Goal: Communication & Community: Connect with others

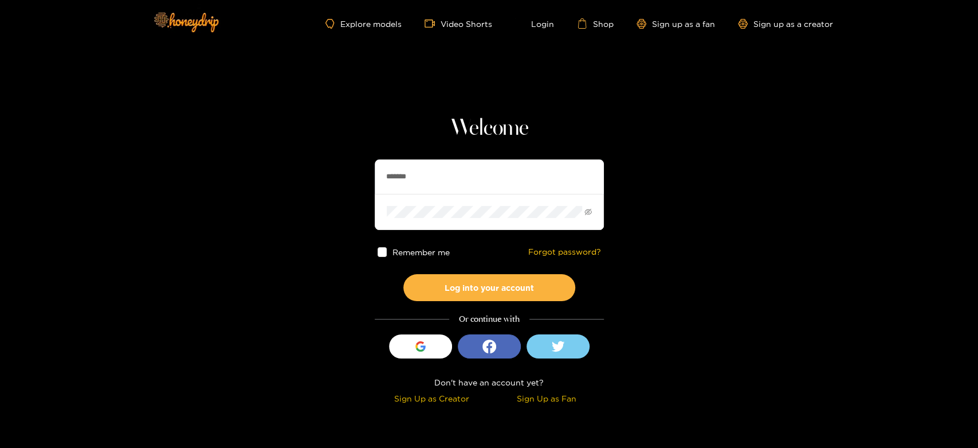
drag, startPoint x: 434, startPoint y: 171, endPoint x: 366, endPoint y: 174, distance: 68.8
click at [366, 174] on section "Welcome ******* Remember me Forgot password? Log into your account Or continue …" at bounding box center [489, 203] width 978 height 407
paste input "**"
type input "*********"
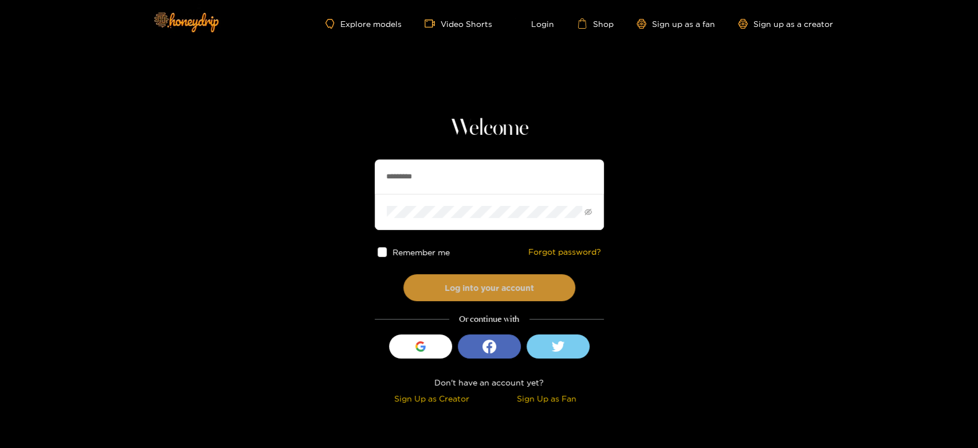
click at [454, 277] on button "Log into your account" at bounding box center [489, 287] width 172 height 27
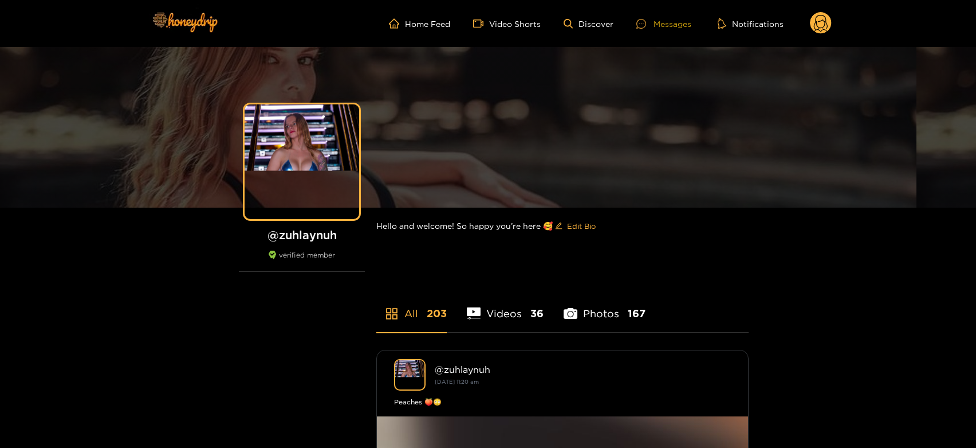
click at [648, 21] on div at bounding box center [645, 24] width 17 height 10
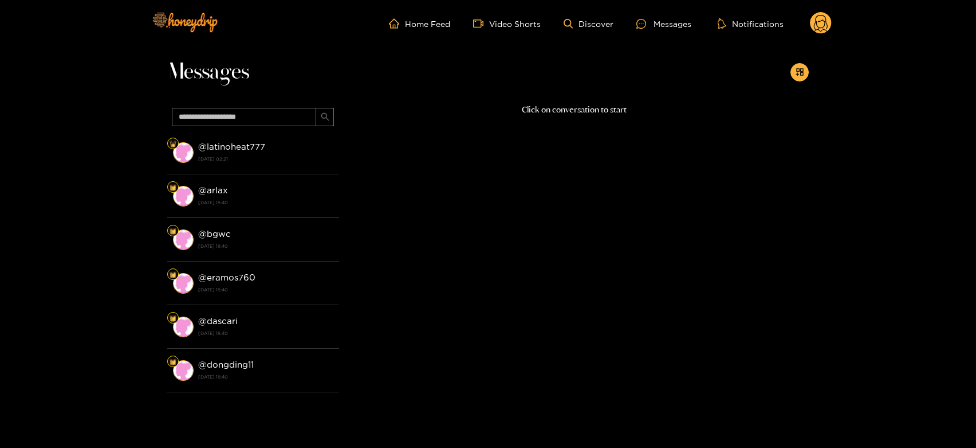
click at [278, 148] on div "@ latinoheat777 [DATE] 02:21" at bounding box center [265, 152] width 135 height 26
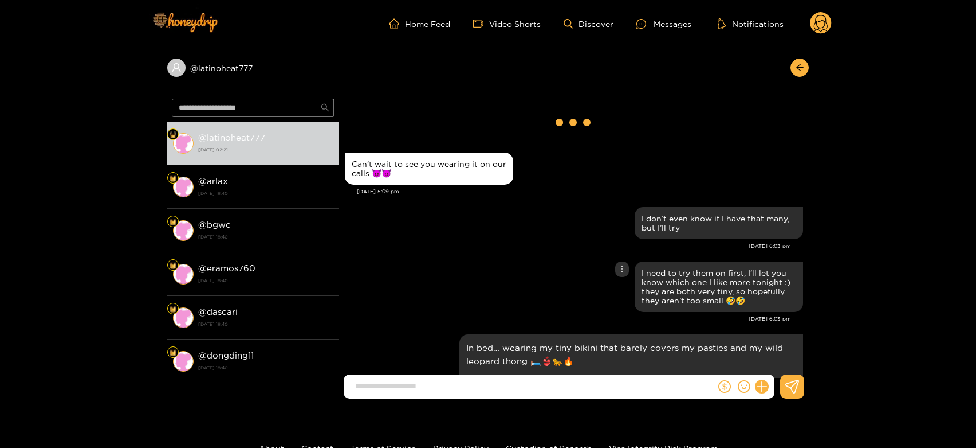
click at [578, 274] on div "I need to try them on first, I’ll let you know which one I like more tonight :)…" at bounding box center [574, 286] width 458 height 56
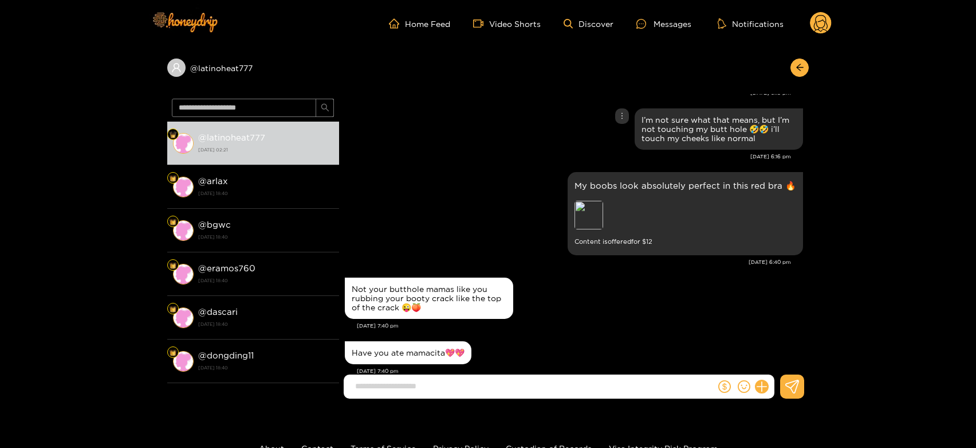
scroll to position [3374, 0]
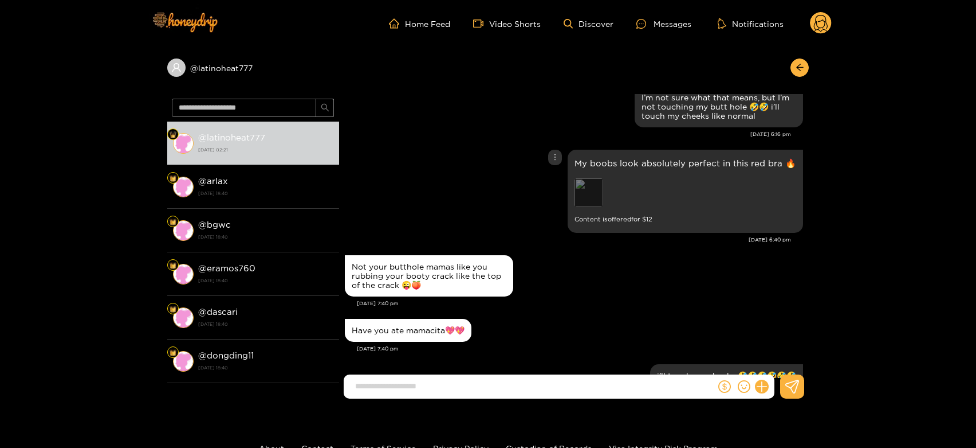
click at [603, 203] on div "Preview" at bounding box center [589, 192] width 29 height 29
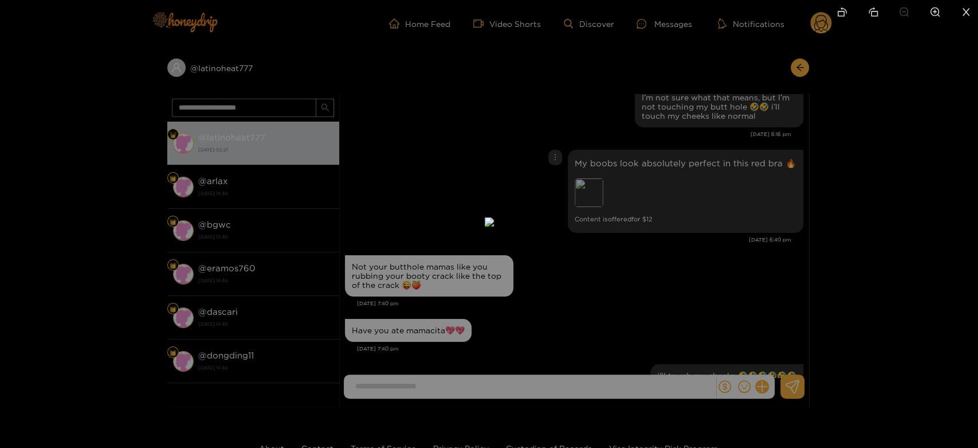
click at [704, 220] on div at bounding box center [489, 224] width 978 height 448
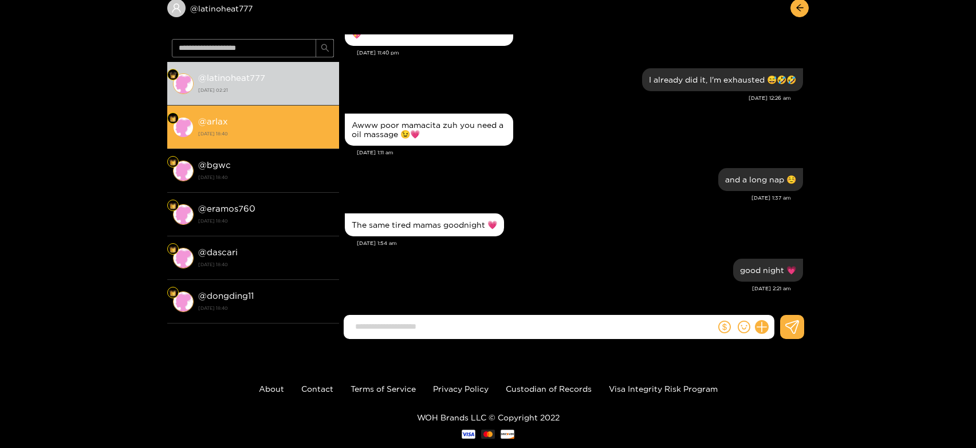
scroll to position [0, 0]
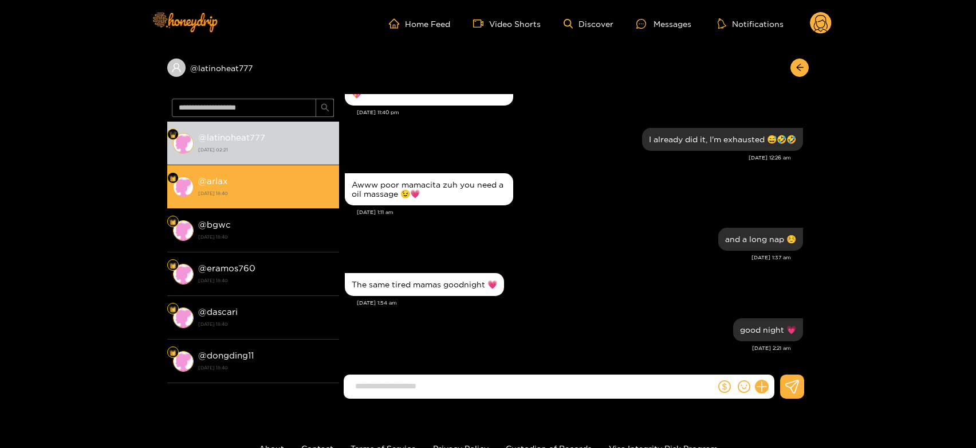
click at [292, 198] on div "@ arlax [DATE] 18:40" at bounding box center [265, 187] width 135 height 26
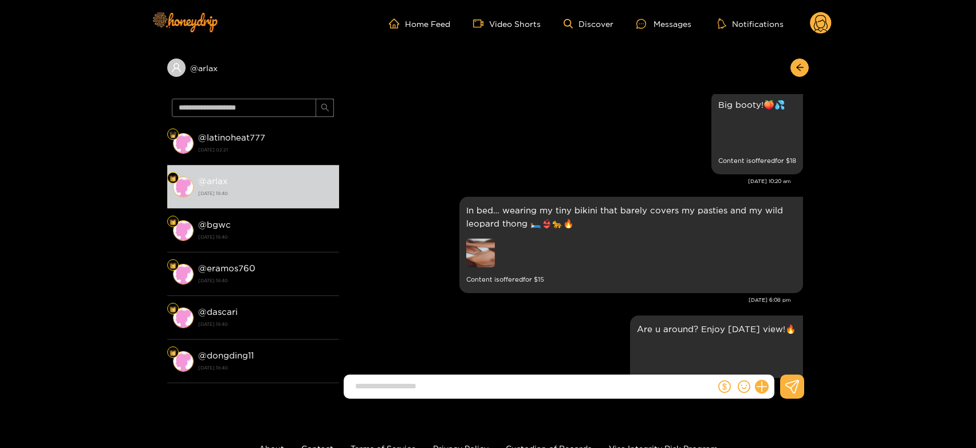
scroll to position [2125, 0]
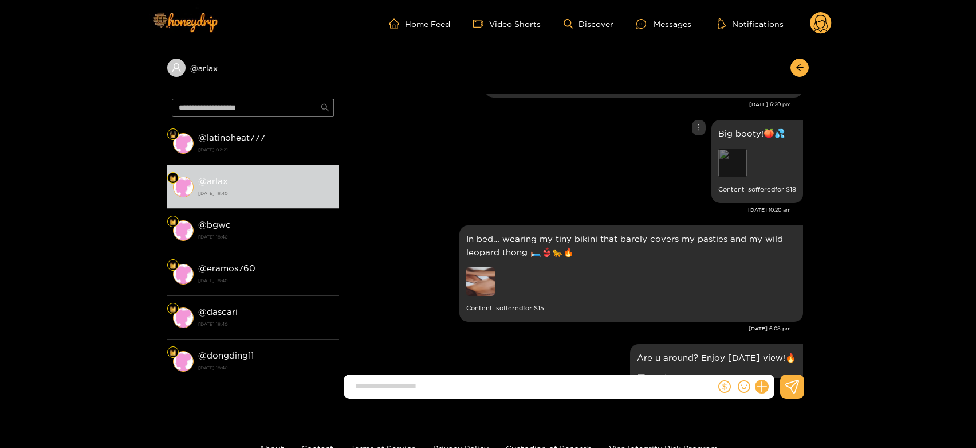
click at [727, 164] on div "Preview" at bounding box center [733, 162] width 29 height 29
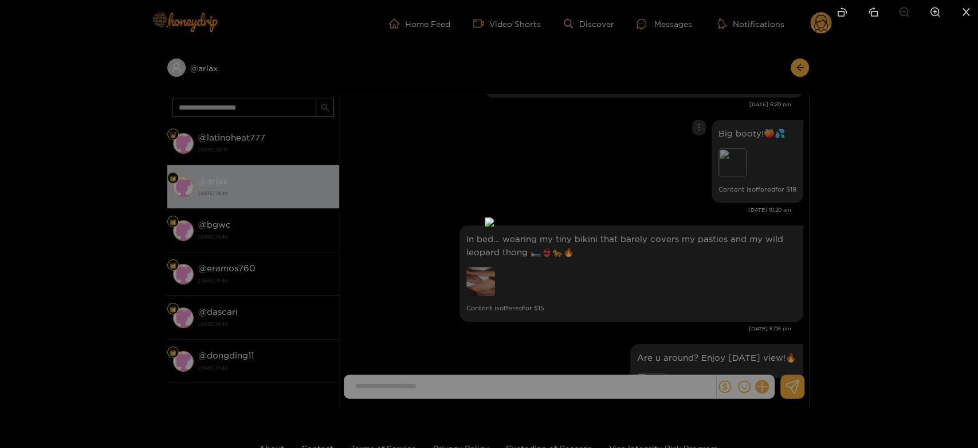
click at [712, 244] on div at bounding box center [489, 224] width 978 height 448
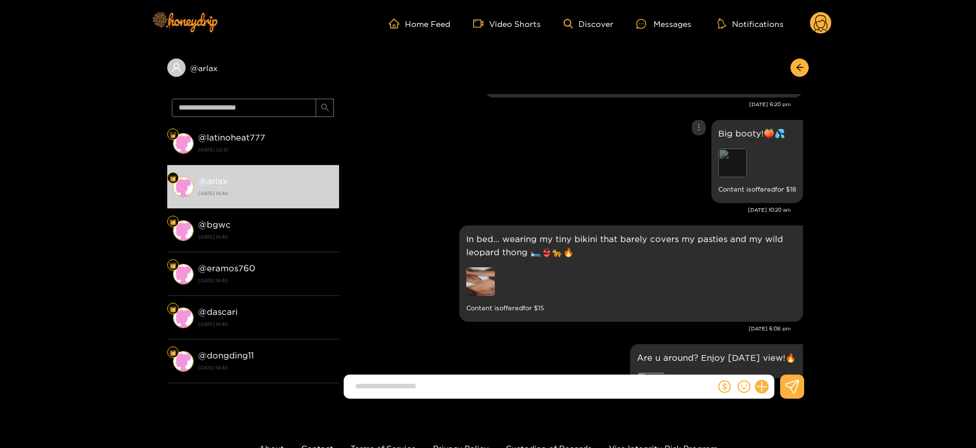
click at [731, 153] on div "Preview" at bounding box center [733, 162] width 29 height 29
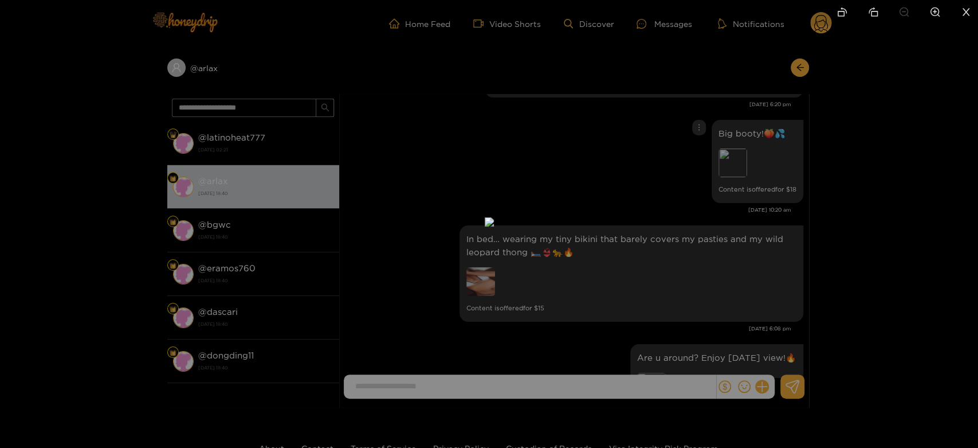
click at [745, 280] on div at bounding box center [489, 224] width 978 height 448
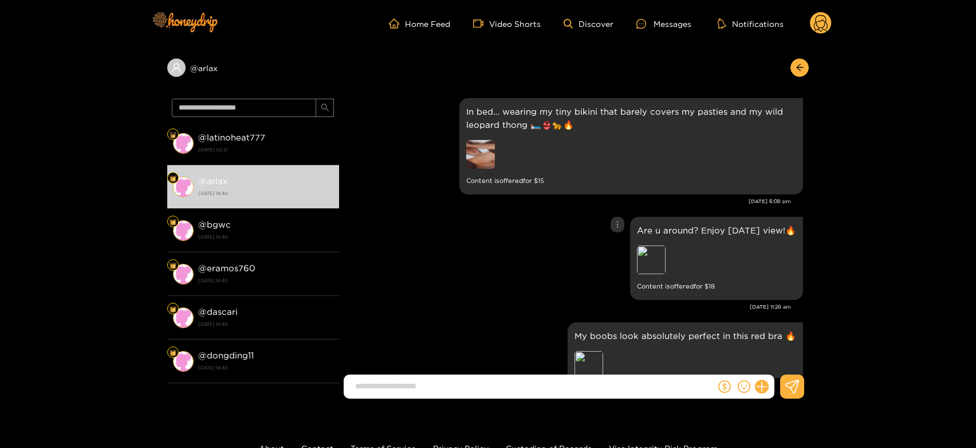
scroll to position [2316, 0]
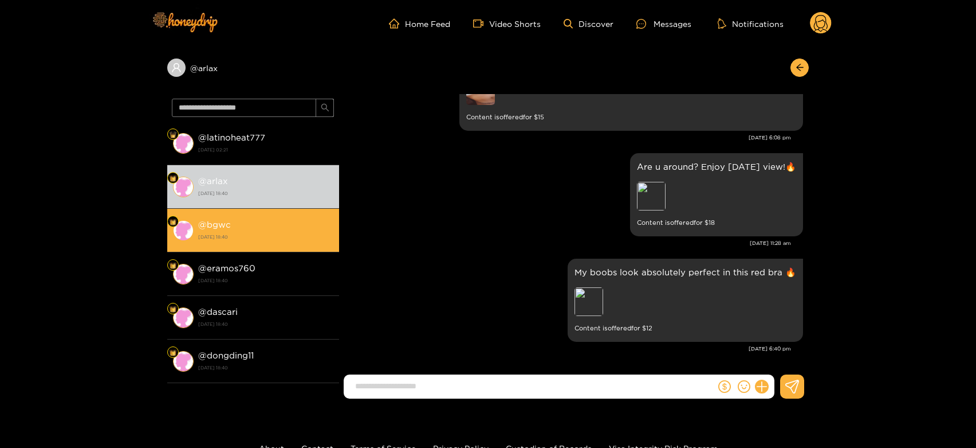
click at [269, 217] on div "@ bgwc 1 October 2025 18:40" at bounding box center [265, 230] width 135 height 26
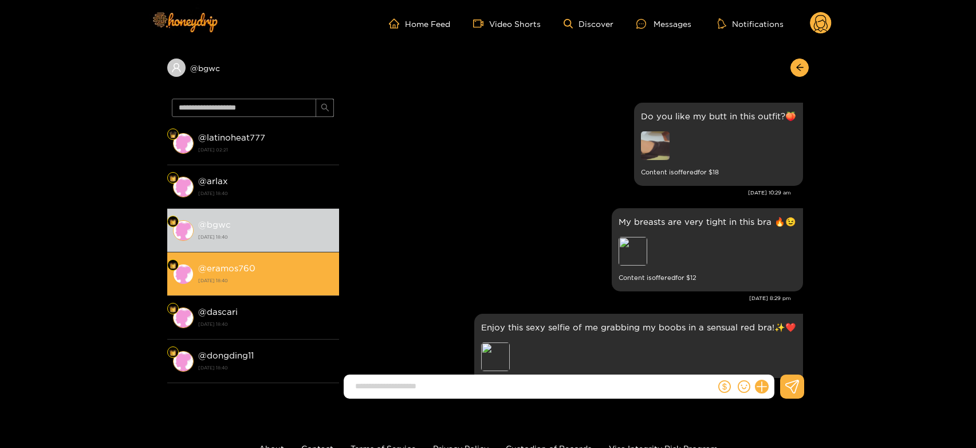
scroll to position [2316, 0]
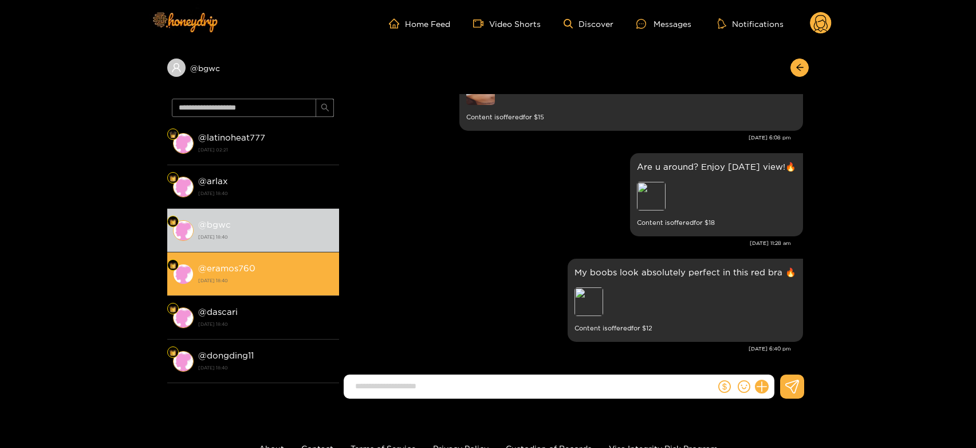
click at [248, 272] on strong "@ eramos760" at bounding box center [226, 268] width 57 height 10
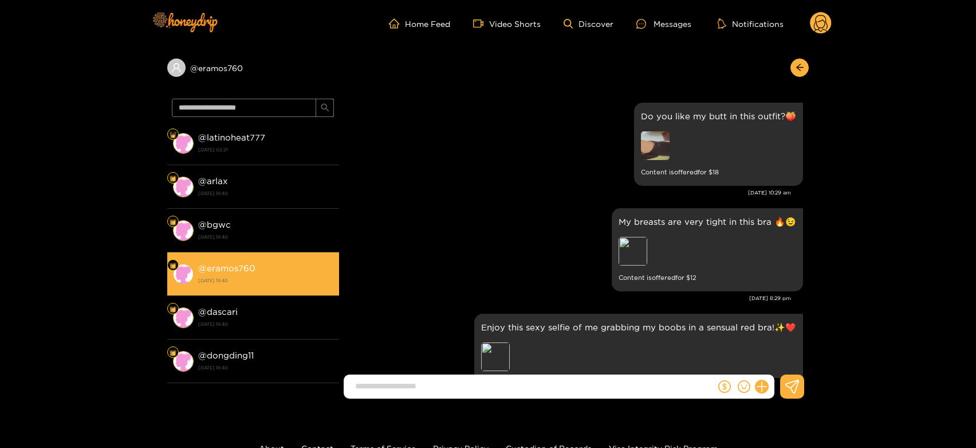
scroll to position [2316, 0]
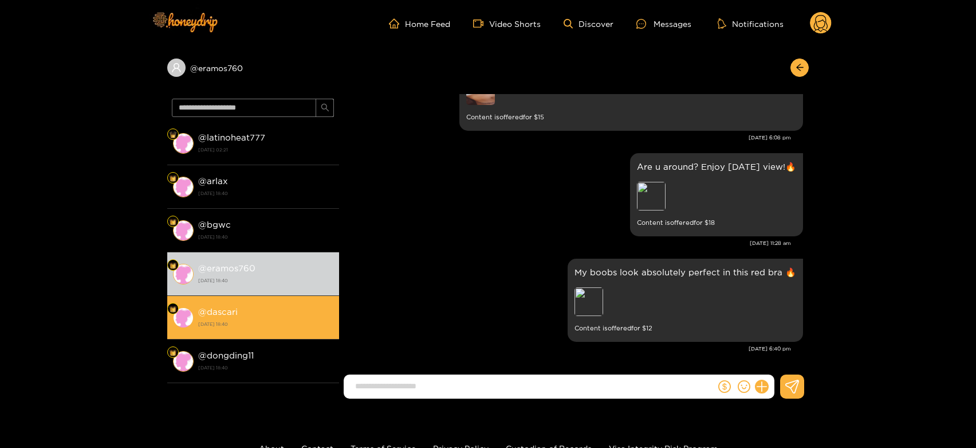
click at [243, 305] on div "@ dascari 1 October 2025 18:40" at bounding box center [265, 317] width 135 height 26
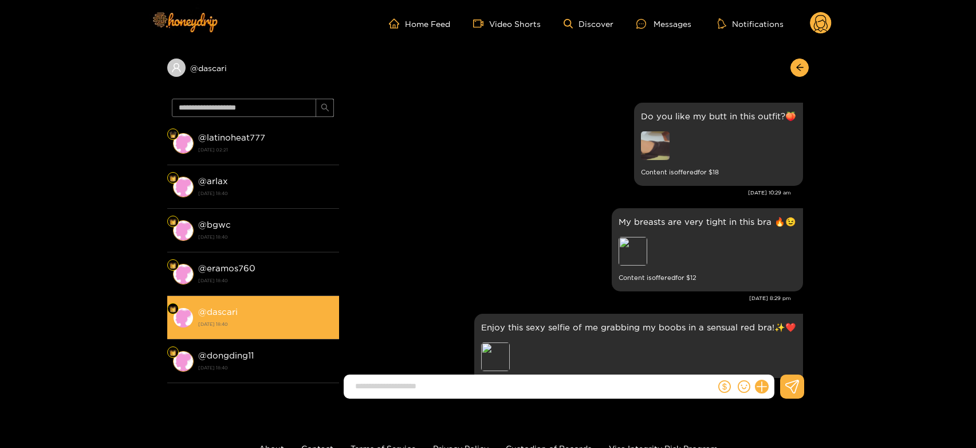
scroll to position [2316, 0]
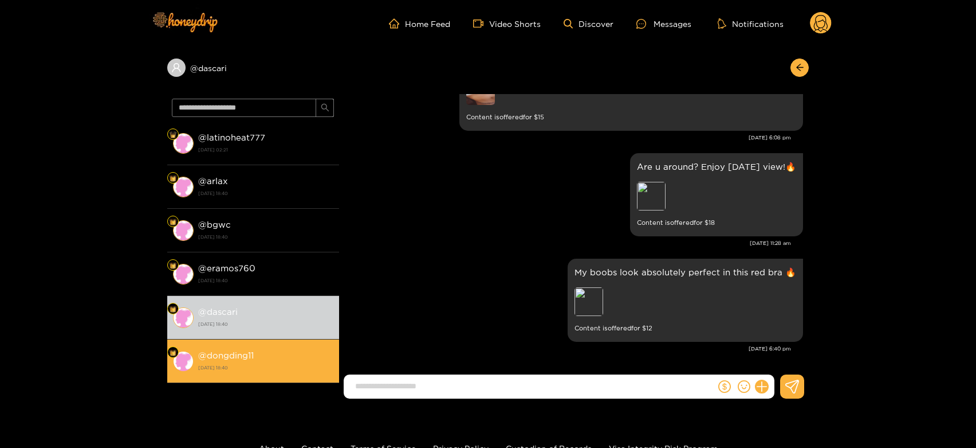
click at [234, 346] on li "@ dongding11 1 October 2025 18:40" at bounding box center [253, 361] width 172 height 44
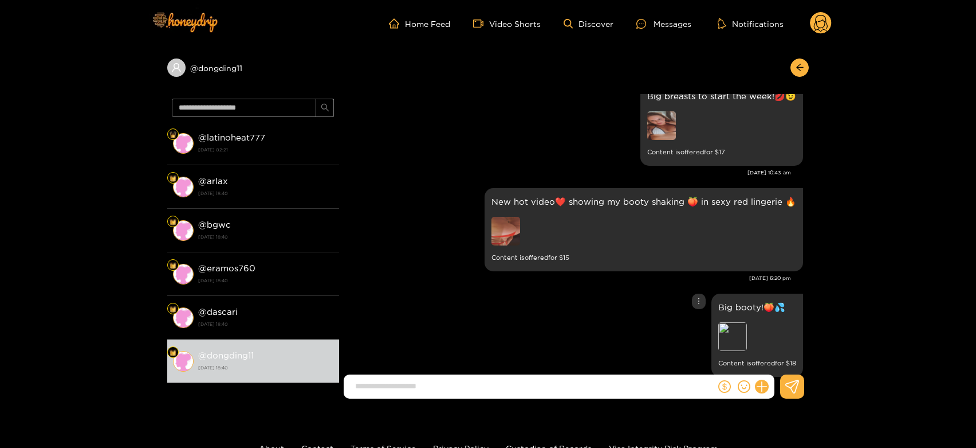
scroll to position [1935, 0]
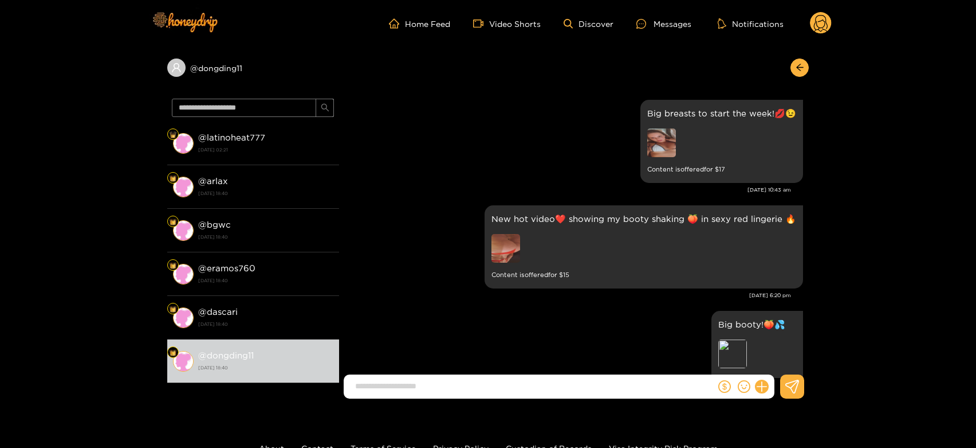
click at [819, 24] on circle at bounding box center [821, 23] width 22 height 22
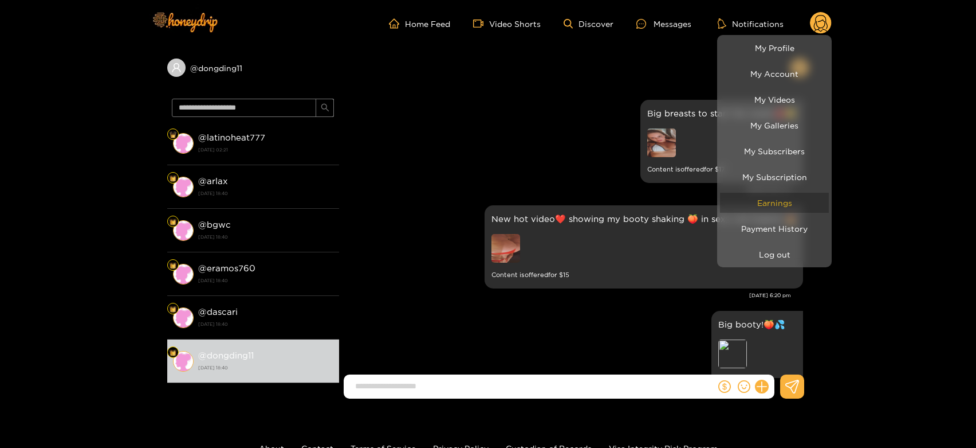
click at [779, 196] on link "Earnings" at bounding box center [774, 203] width 109 height 20
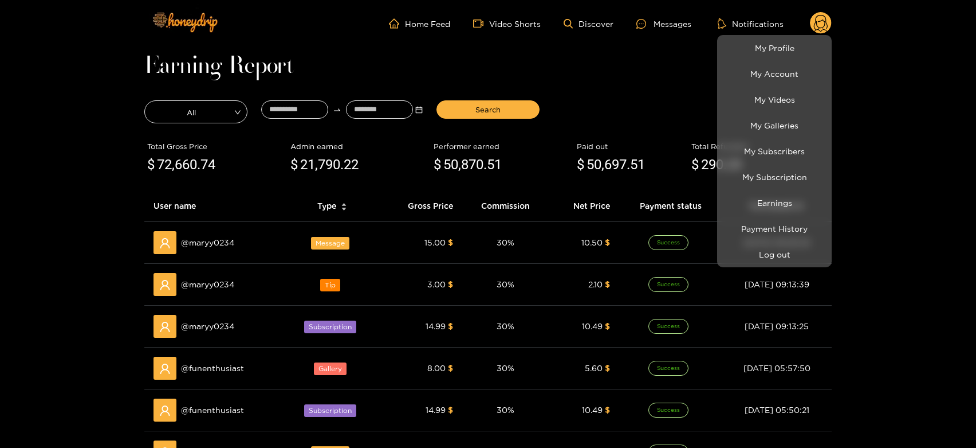
click at [215, 278] on div at bounding box center [488, 224] width 976 height 448
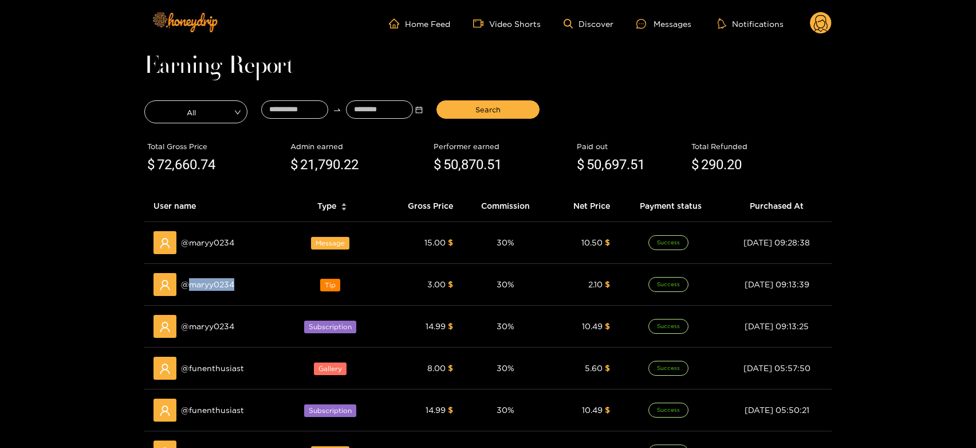
click at [215, 278] on span "@ maryy0234" at bounding box center [207, 284] width 53 height 13
copy span "maryy0234"
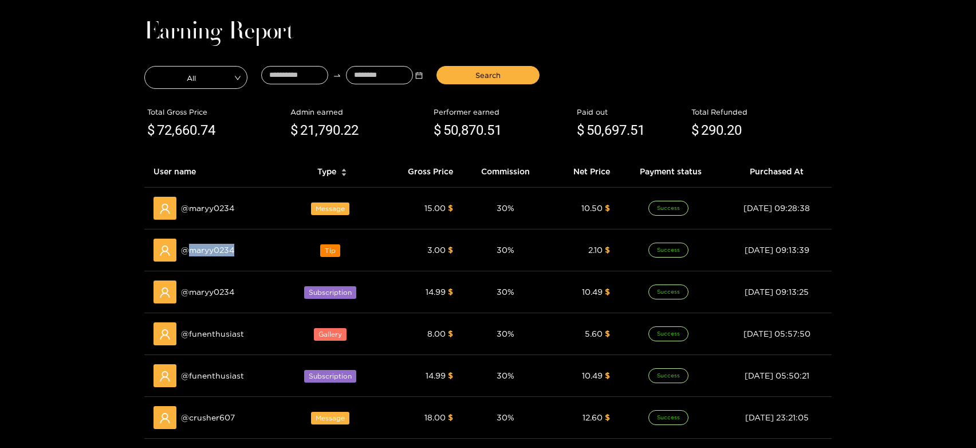
scroll to position [64, 0]
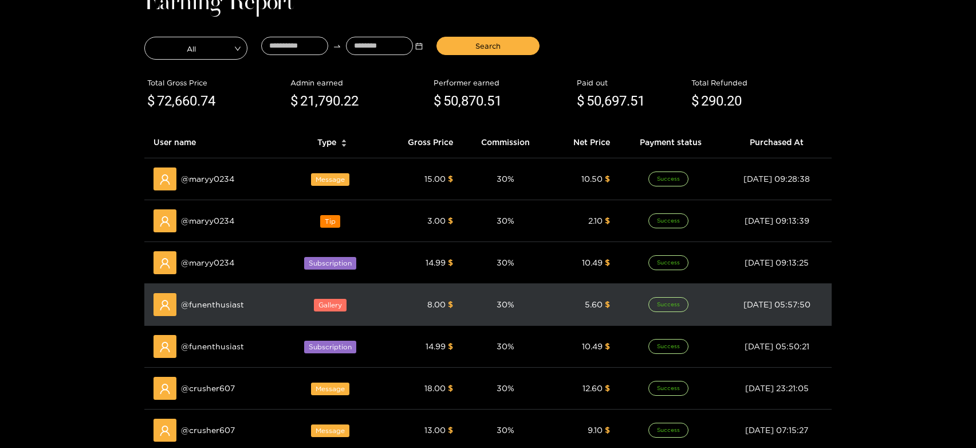
click at [221, 307] on span "@ funenthusiast" at bounding box center [212, 304] width 63 height 13
copy span "funenthusiast"
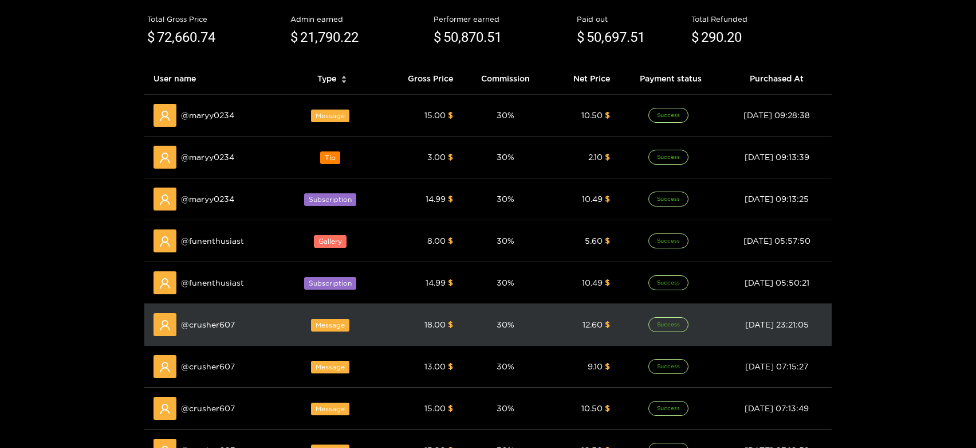
click at [222, 319] on span "@ crusher607" at bounding box center [208, 324] width 54 height 13
copy span "crusher607"
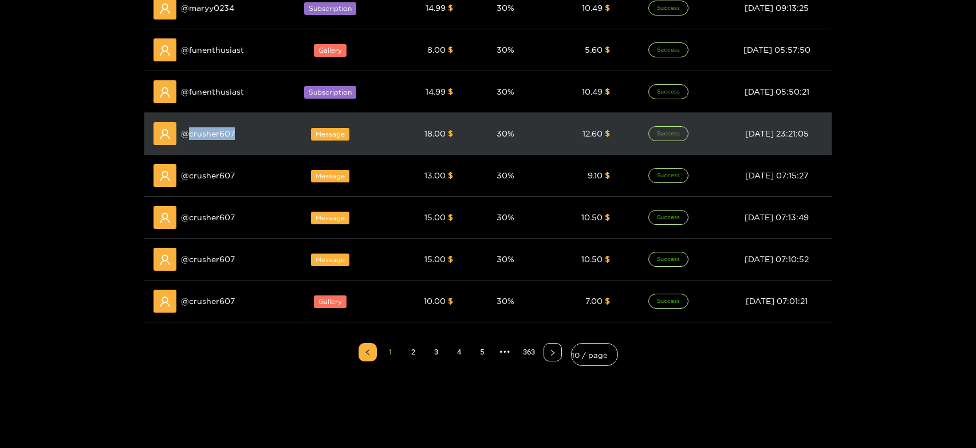
scroll to position [0, 0]
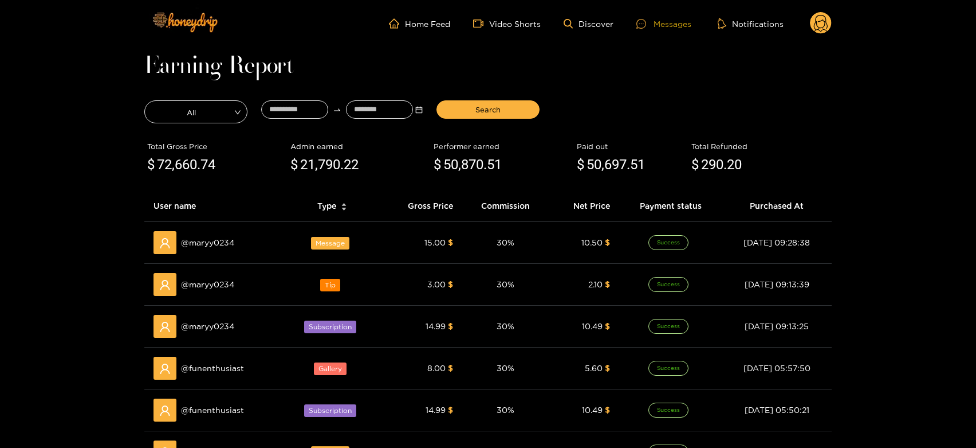
click at [670, 23] on div "Messages" at bounding box center [664, 23] width 55 height 13
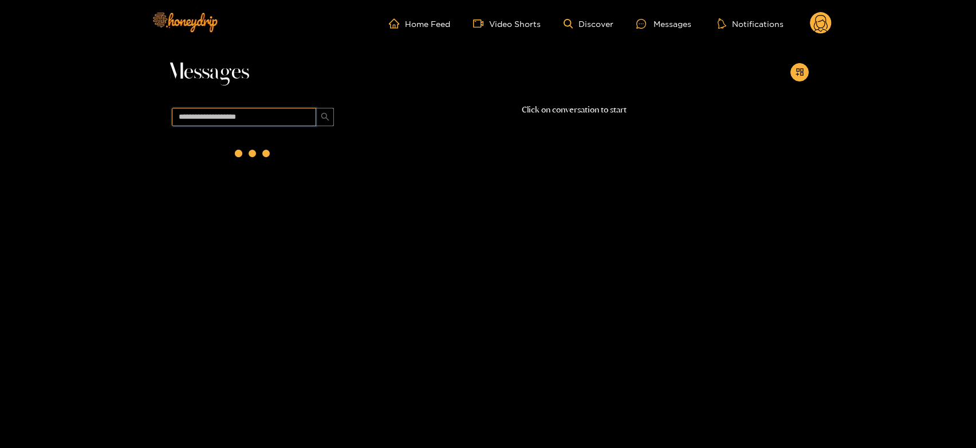
click at [284, 116] on input "text" at bounding box center [244, 117] width 144 height 18
paste input "**********"
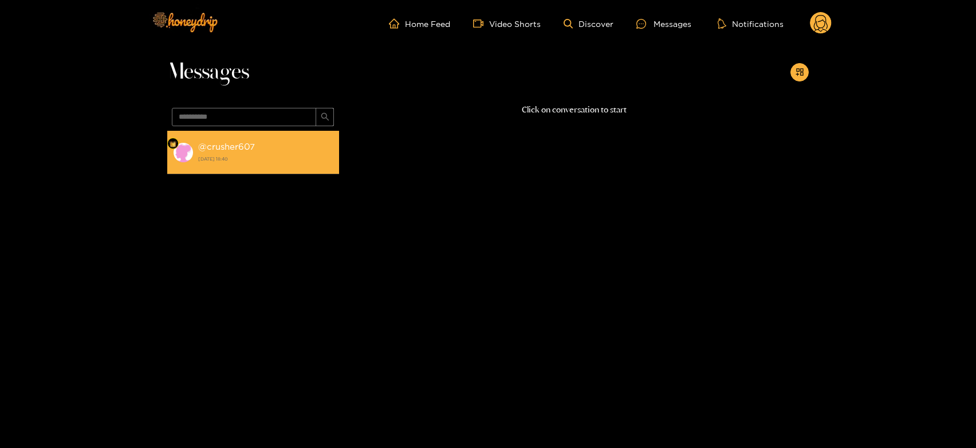
click at [307, 146] on div "@ crusher607 1 October 2025 18:40" at bounding box center [265, 152] width 135 height 26
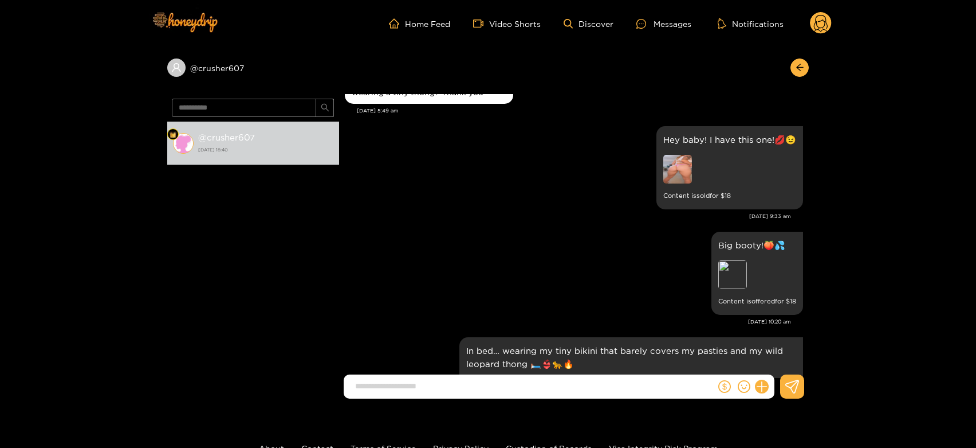
scroll to position [1721, 0]
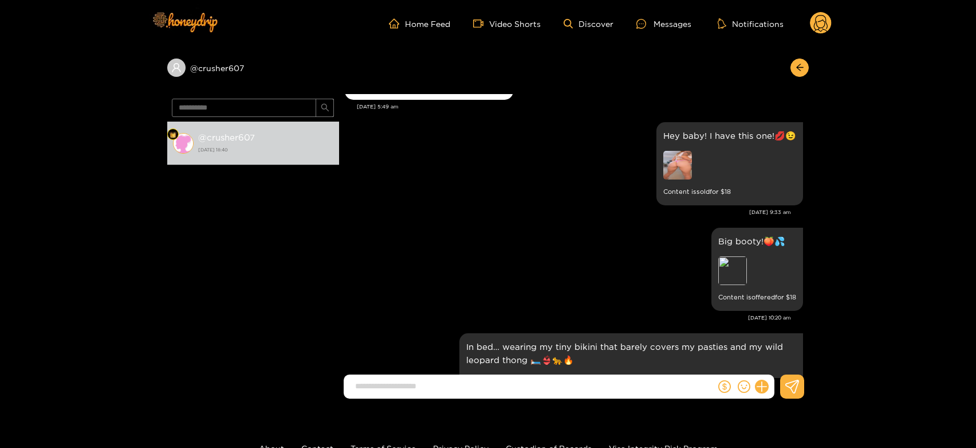
click at [675, 168] on img at bounding box center [678, 165] width 29 height 29
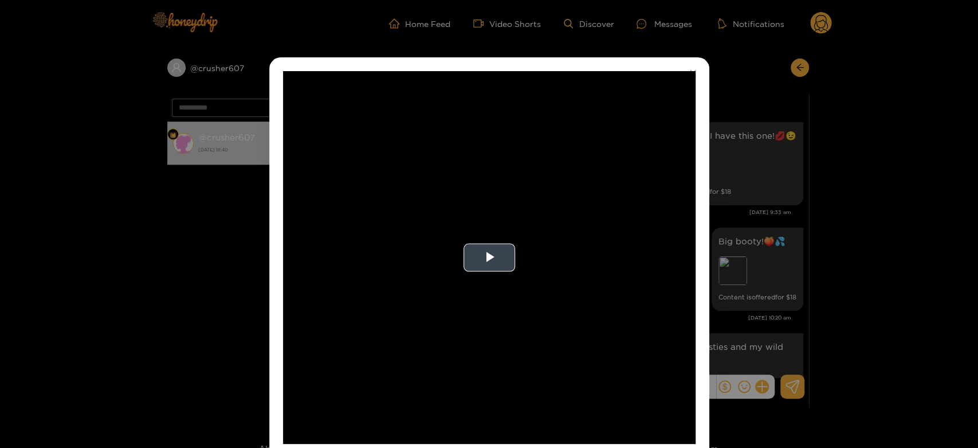
click at [634, 175] on video "Video Player" at bounding box center [489, 257] width 413 height 372
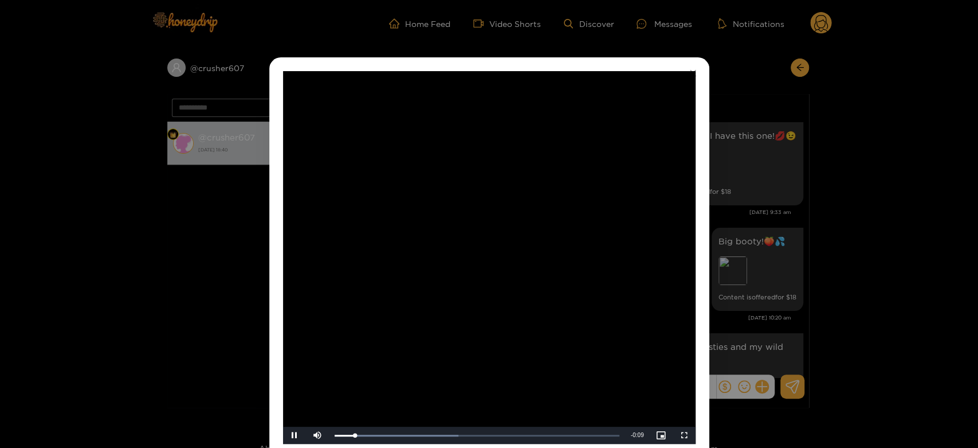
click at [634, 175] on video "Video Player" at bounding box center [489, 257] width 413 height 372
click at [758, 211] on div "**********" at bounding box center [489, 224] width 978 height 448
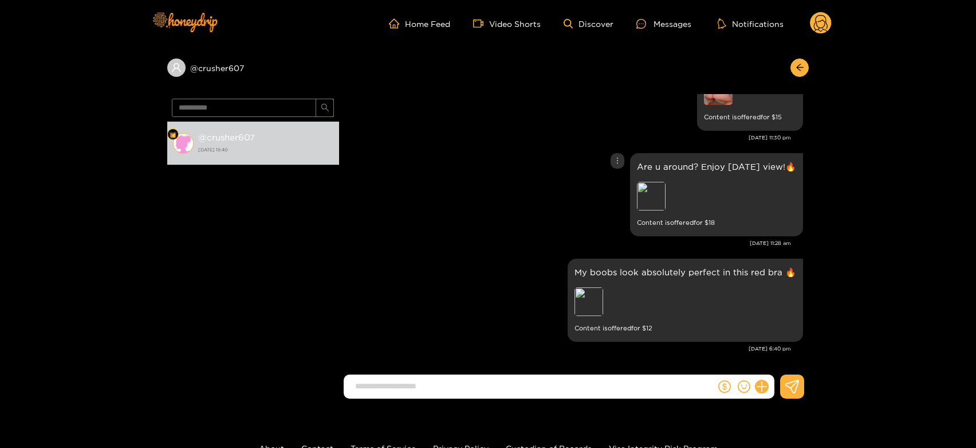
scroll to position [84, 0]
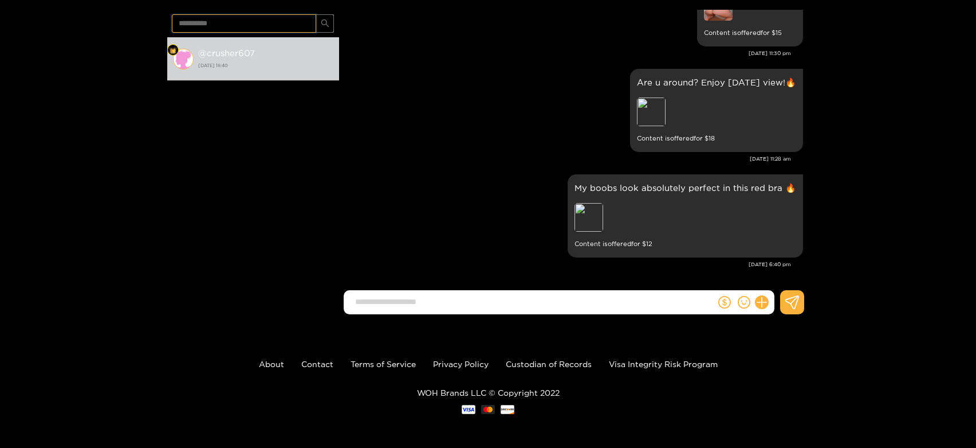
click at [231, 23] on input "**********" at bounding box center [244, 23] width 144 height 18
paste input "***"
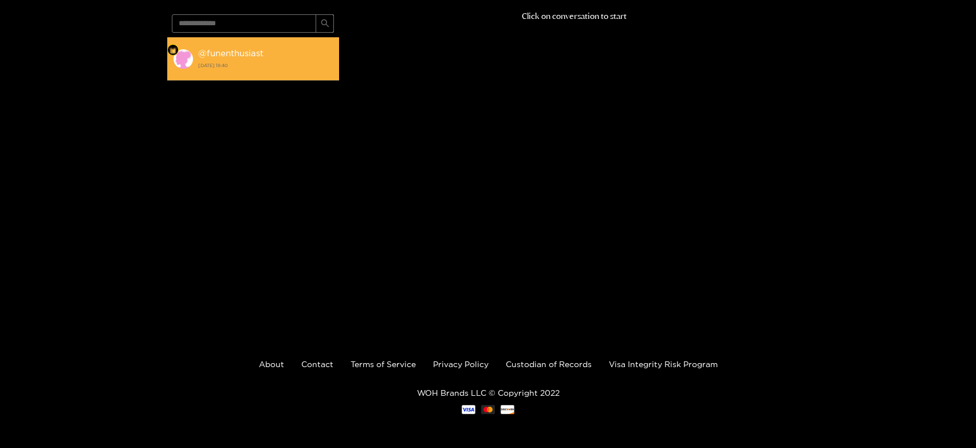
click at [246, 73] on li "@ funenthusiast 1 October 2025 18:40" at bounding box center [253, 59] width 172 height 44
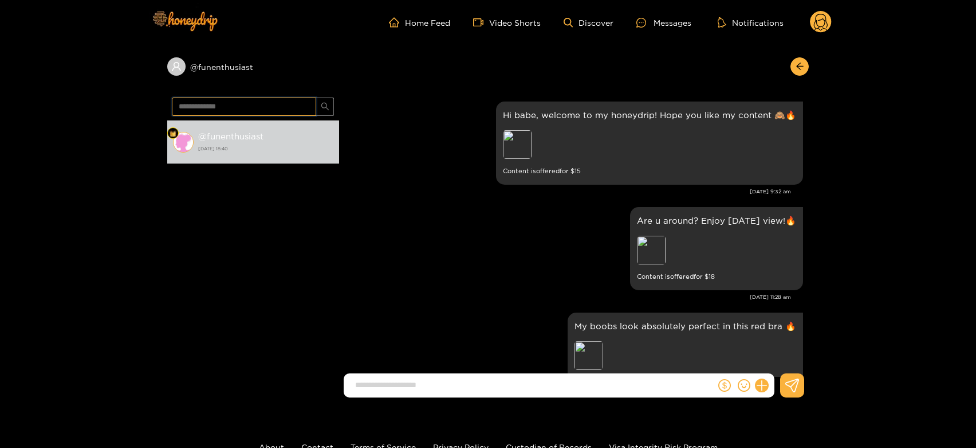
click at [227, 102] on input "**********" at bounding box center [244, 106] width 144 height 18
paste input "text"
type input "*********"
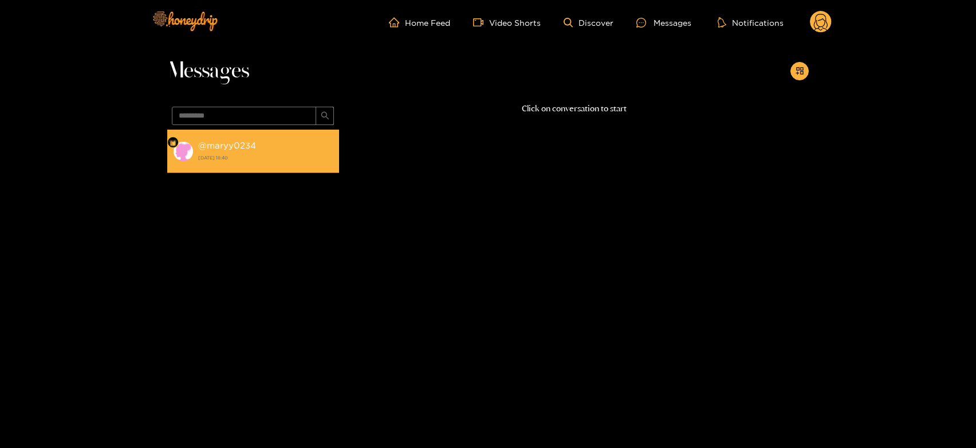
click at [263, 163] on div "@ maryy0234 1 October 2025 18:40" at bounding box center [265, 151] width 135 height 26
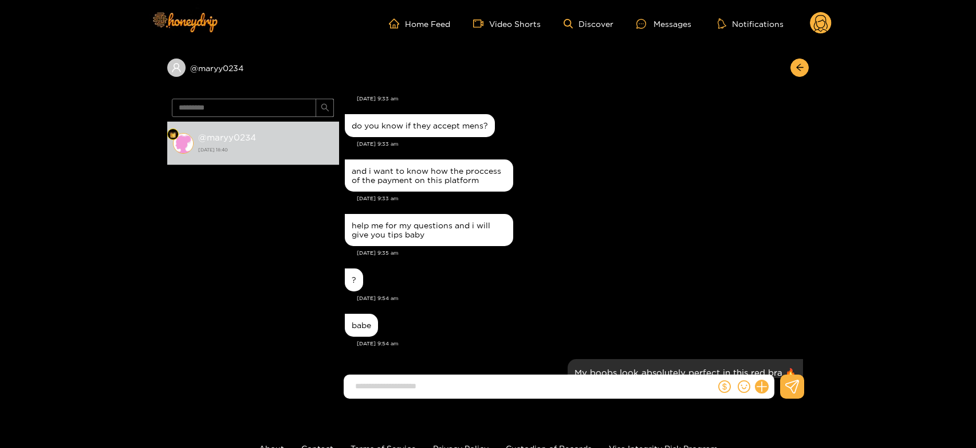
scroll to position [484, 0]
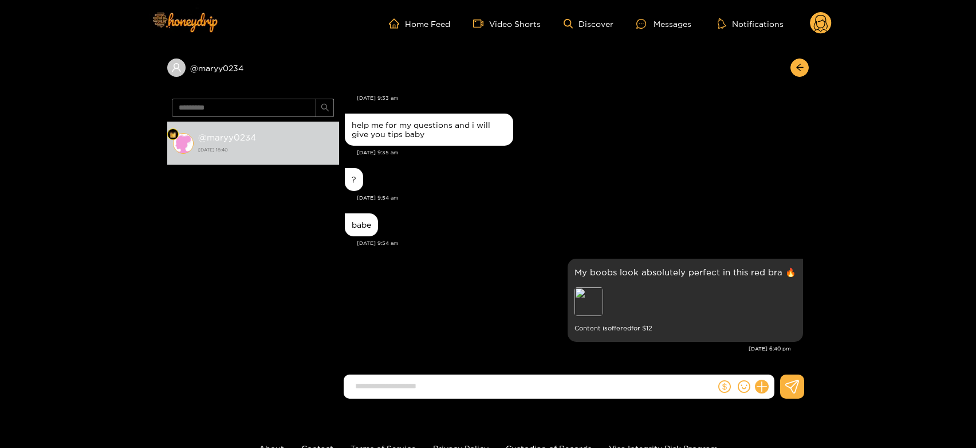
click at [815, 26] on icon at bounding box center [821, 25] width 14 height 20
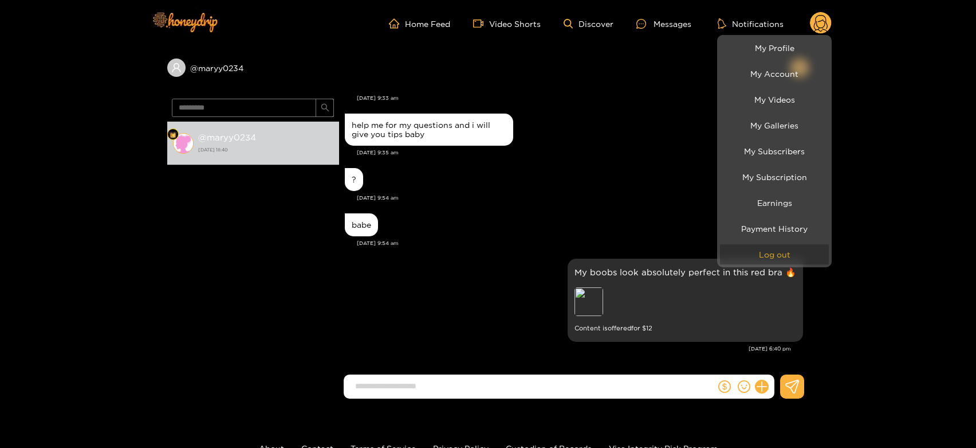
click at [755, 247] on button "Log out" at bounding box center [774, 254] width 109 height 20
